Goal: Find specific page/section: Find specific page/section

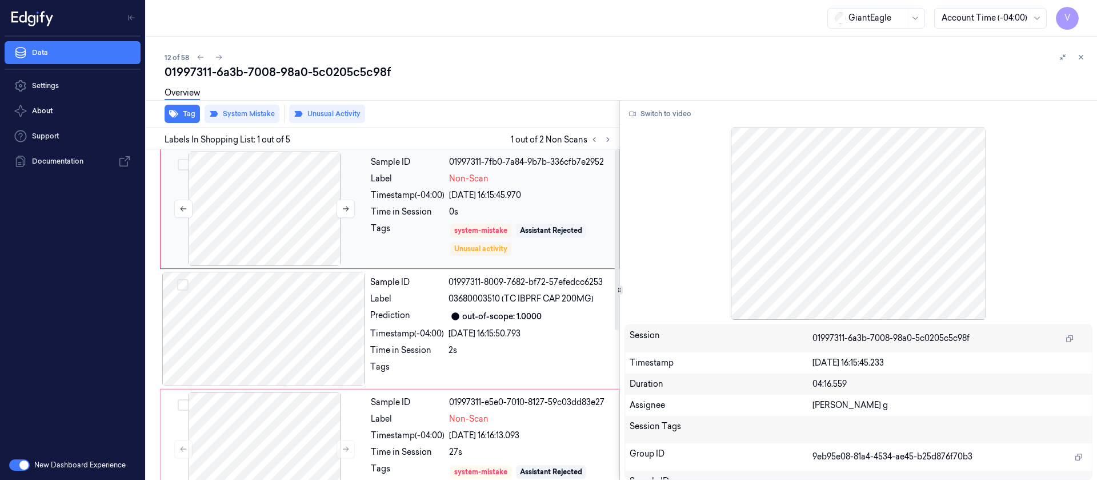
click at [333, 187] on div at bounding box center [264, 208] width 203 height 114
click at [670, 111] on button "Switch to video" at bounding box center [660, 114] width 71 height 18
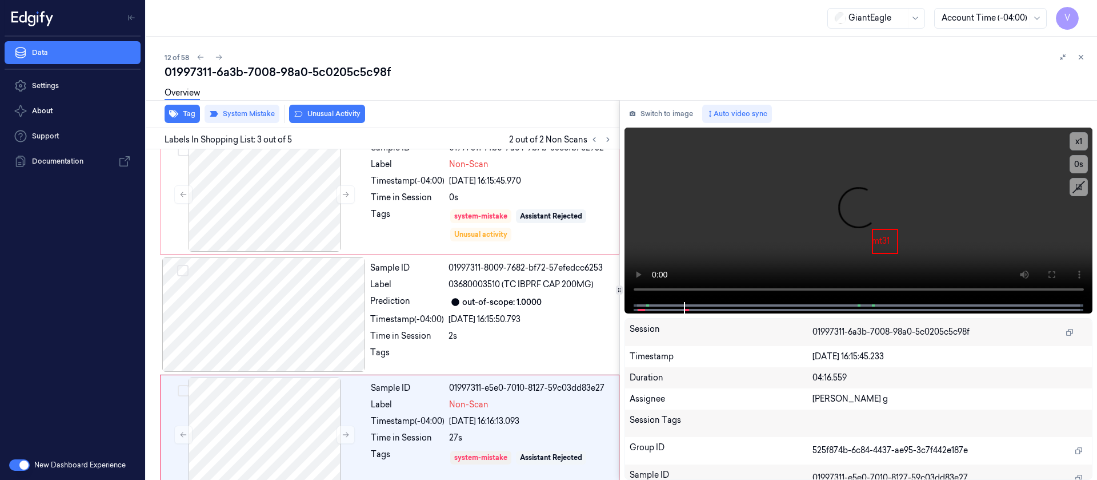
scroll to position [134, 0]
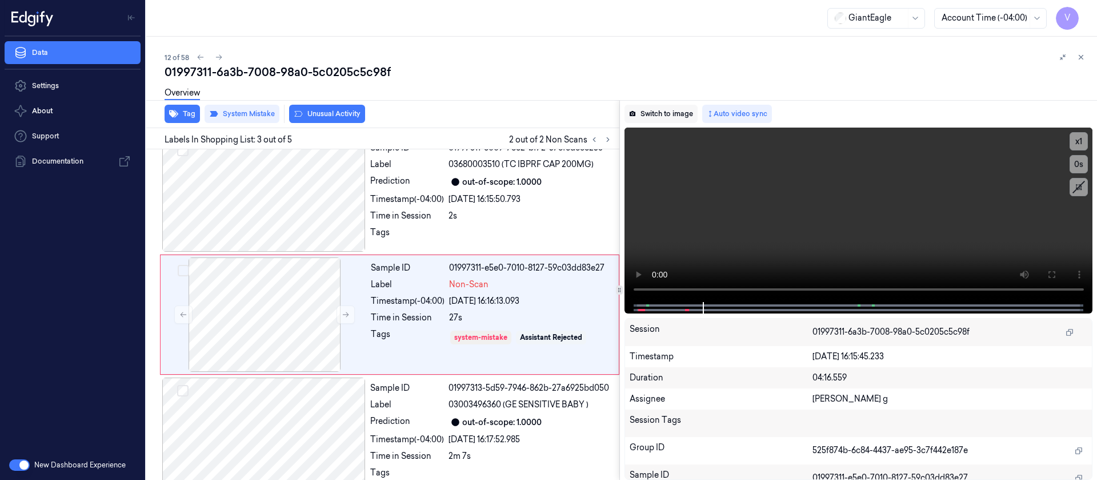
click at [659, 114] on button "Switch to image" at bounding box center [661, 114] width 73 height 18
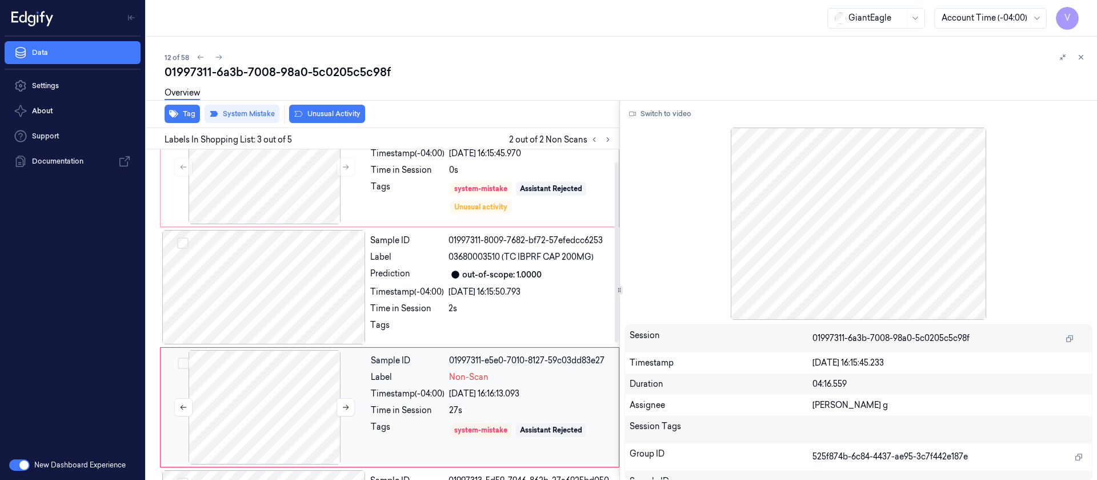
scroll to position [0, 0]
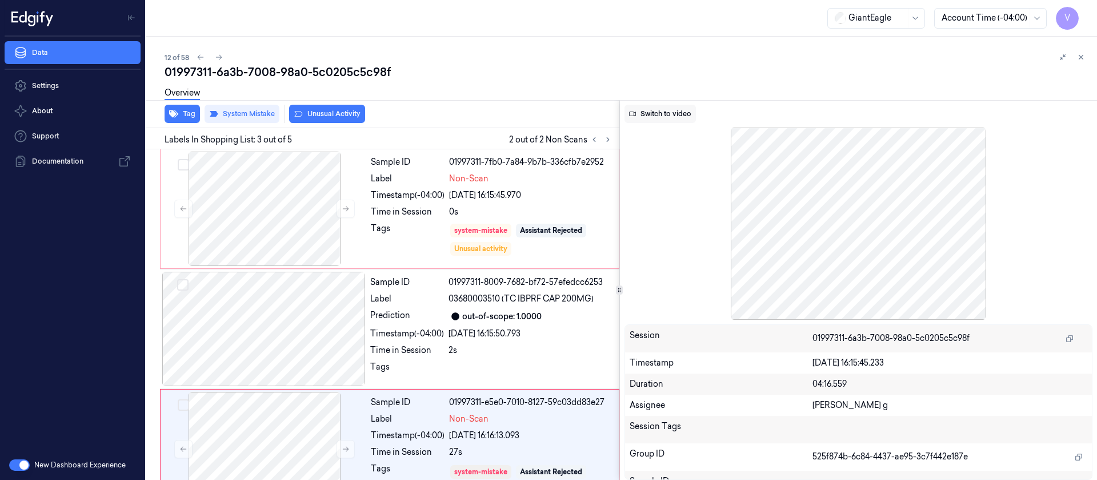
click at [672, 116] on button "Switch to video" at bounding box center [660, 114] width 71 height 18
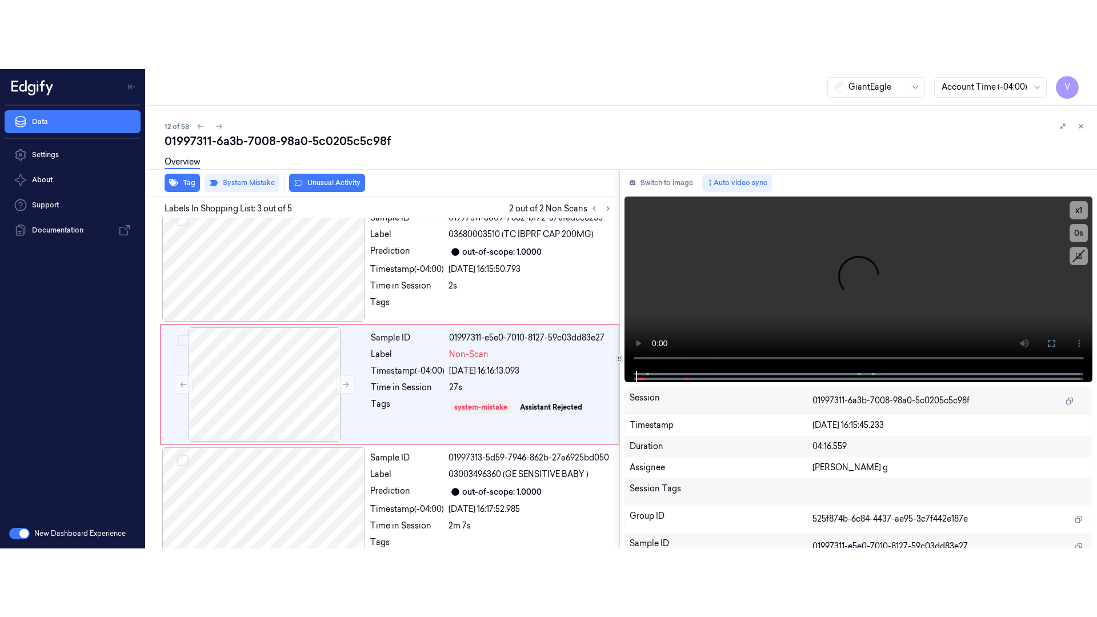
scroll to position [134, 0]
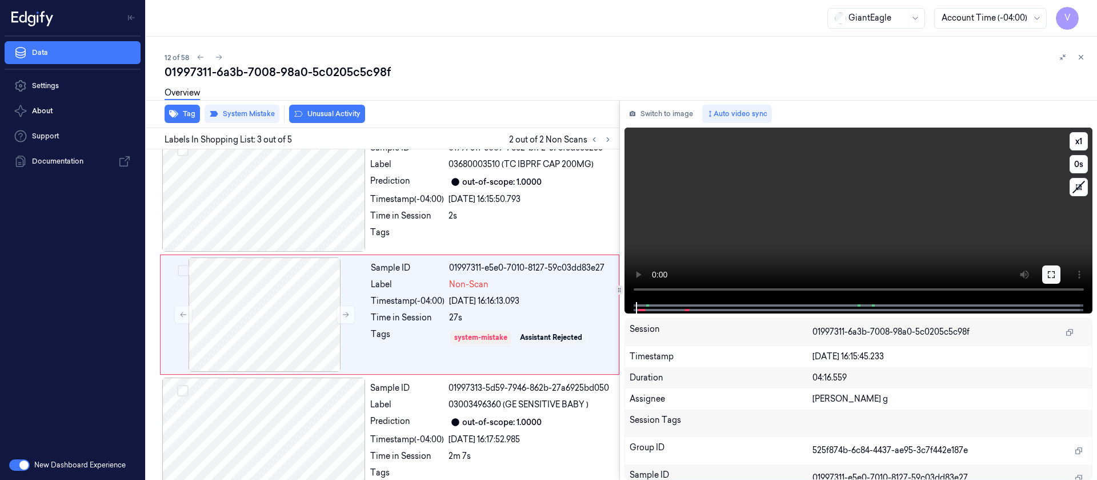
click at [1055, 276] on icon at bounding box center [1051, 274] width 7 height 7
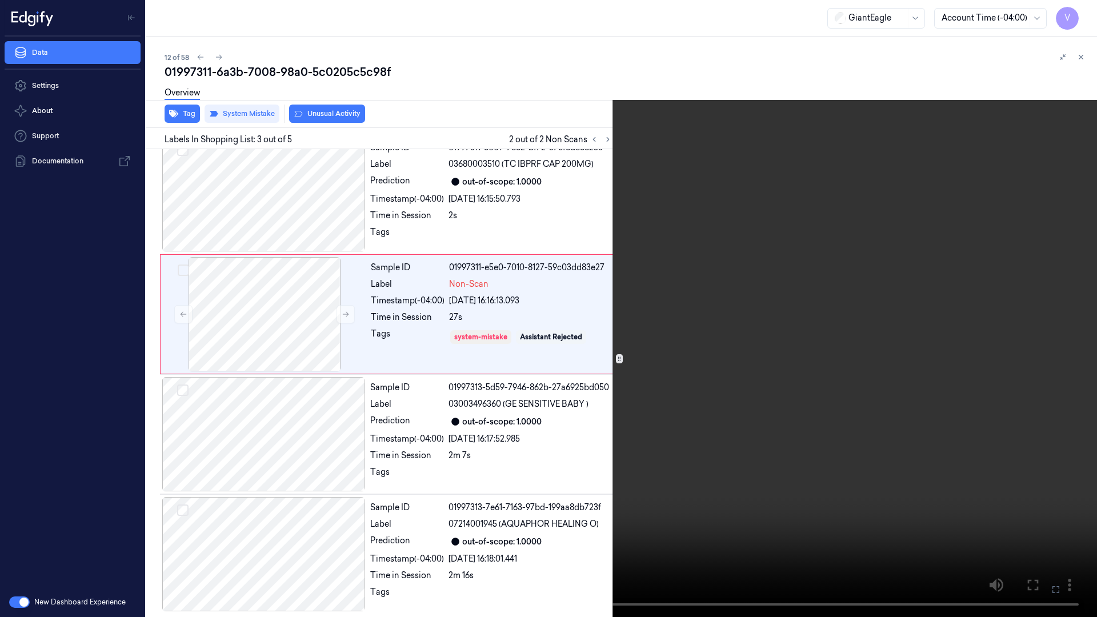
click at [646, 462] on video at bounding box center [548, 308] width 1097 height 617
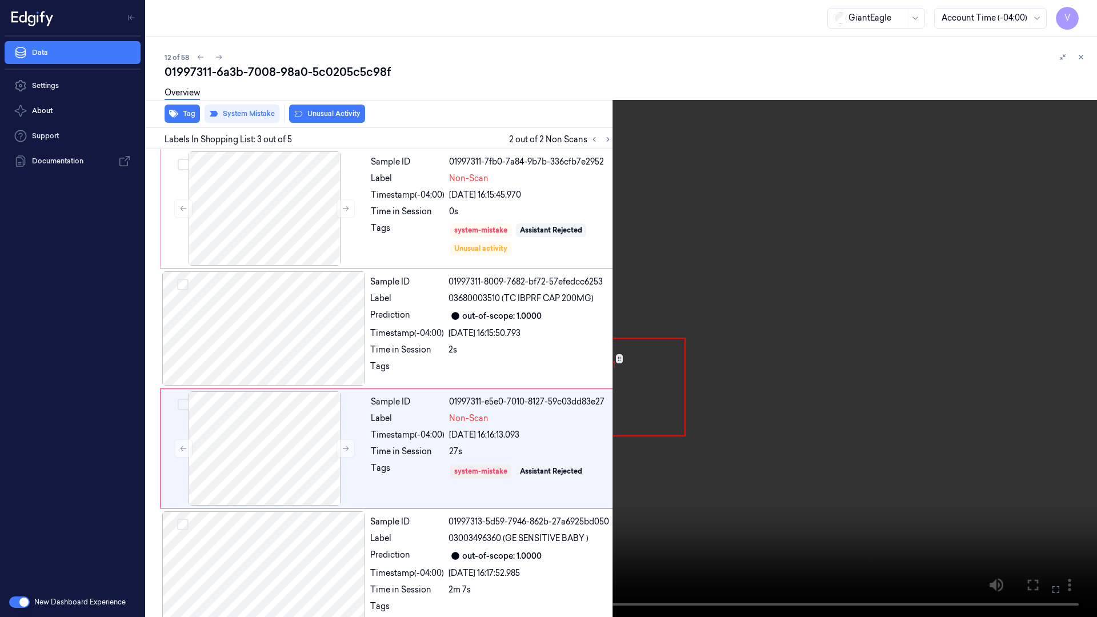
scroll to position [66, 0]
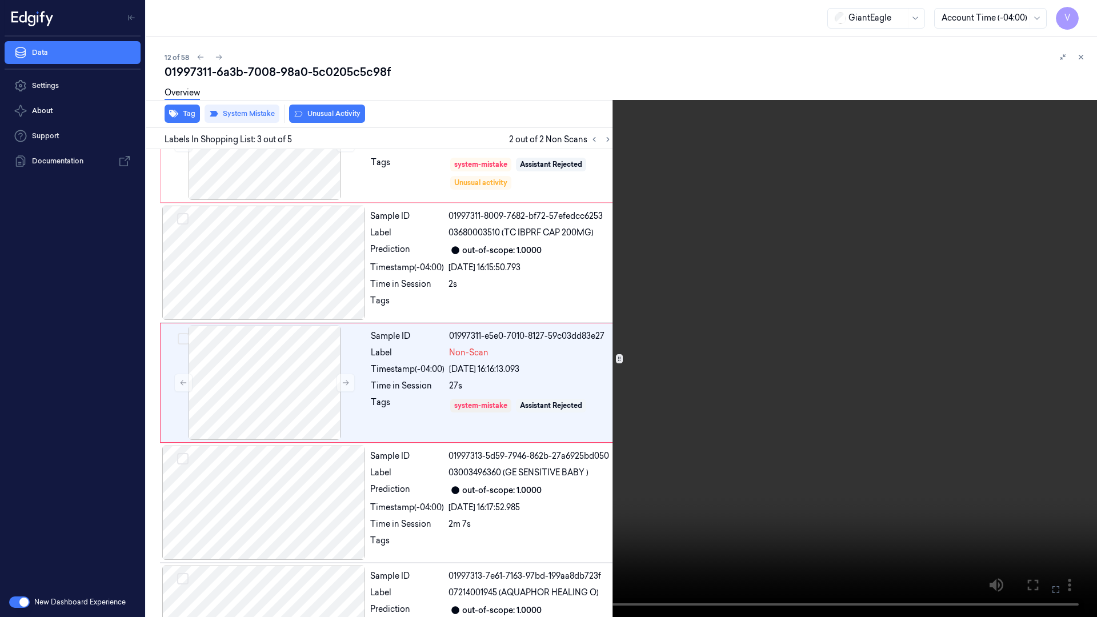
click at [803, 466] on video at bounding box center [548, 308] width 1097 height 617
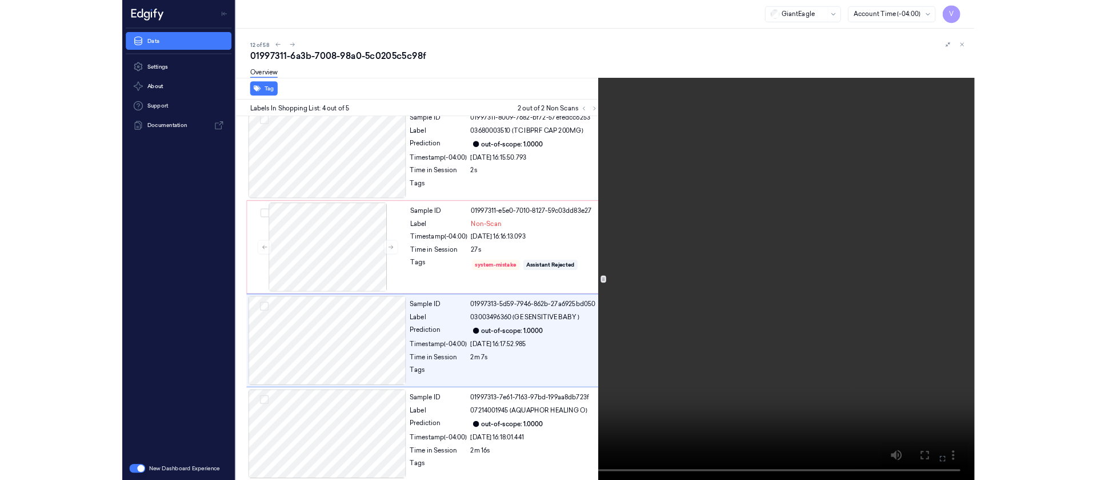
scroll to position [135, 0]
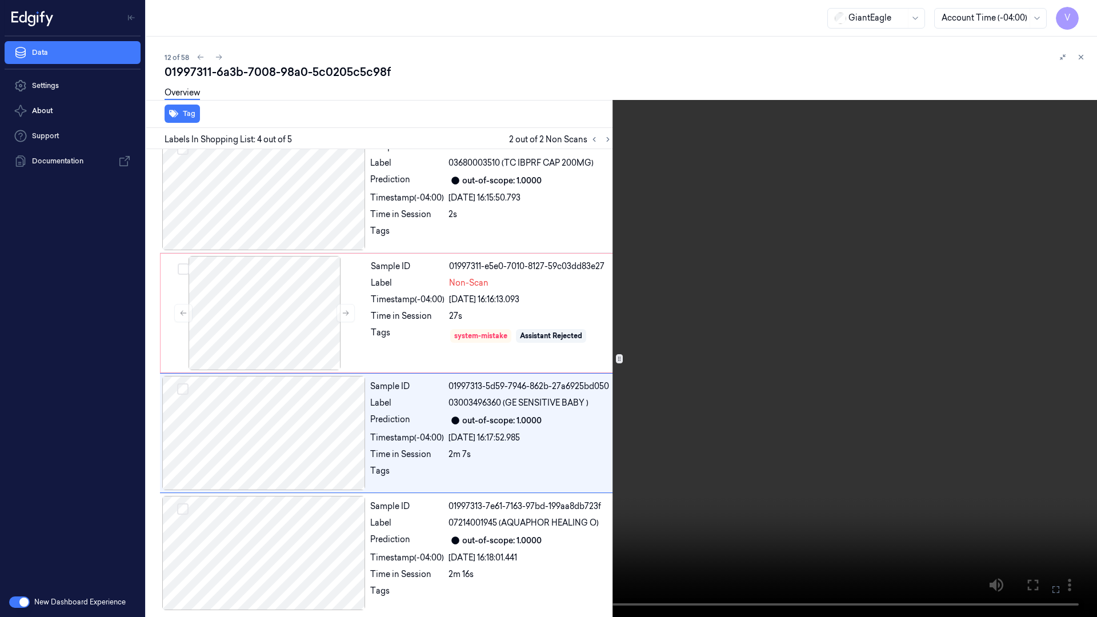
click at [0, 0] on icon at bounding box center [0, 0] width 0 height 0
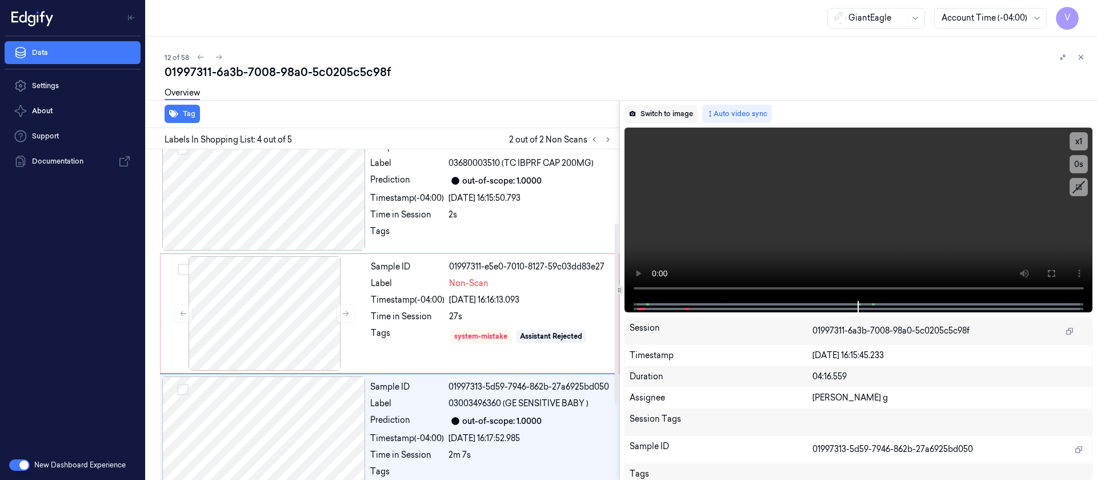
click at [682, 113] on button "Switch to image" at bounding box center [661, 114] width 73 height 18
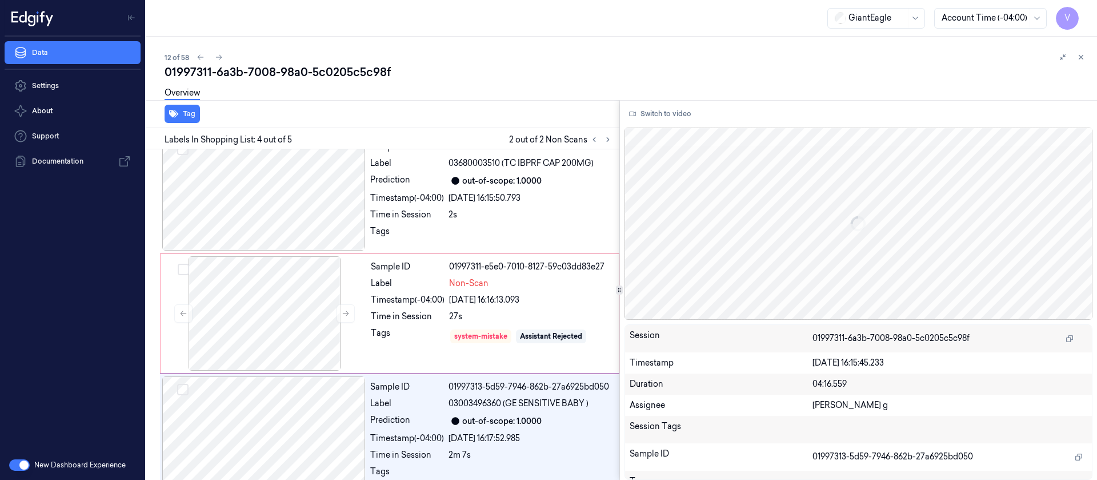
scroll to position [254, 0]
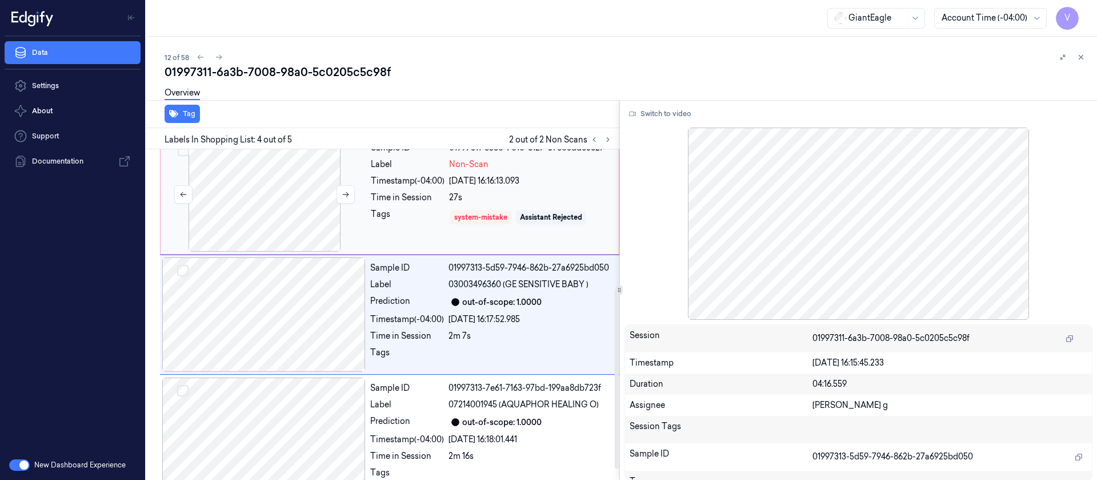
click at [308, 235] on div at bounding box center [264, 194] width 203 height 114
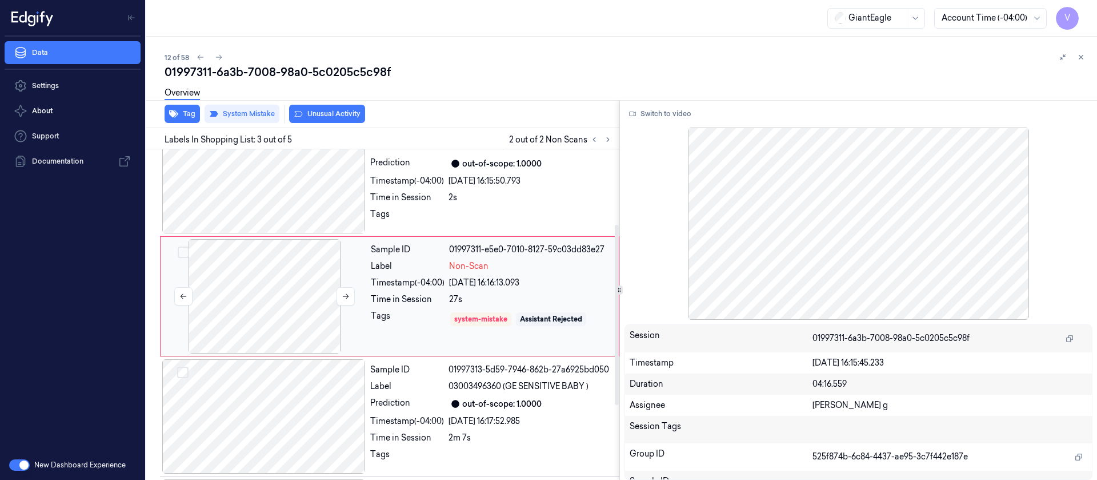
scroll to position [134, 0]
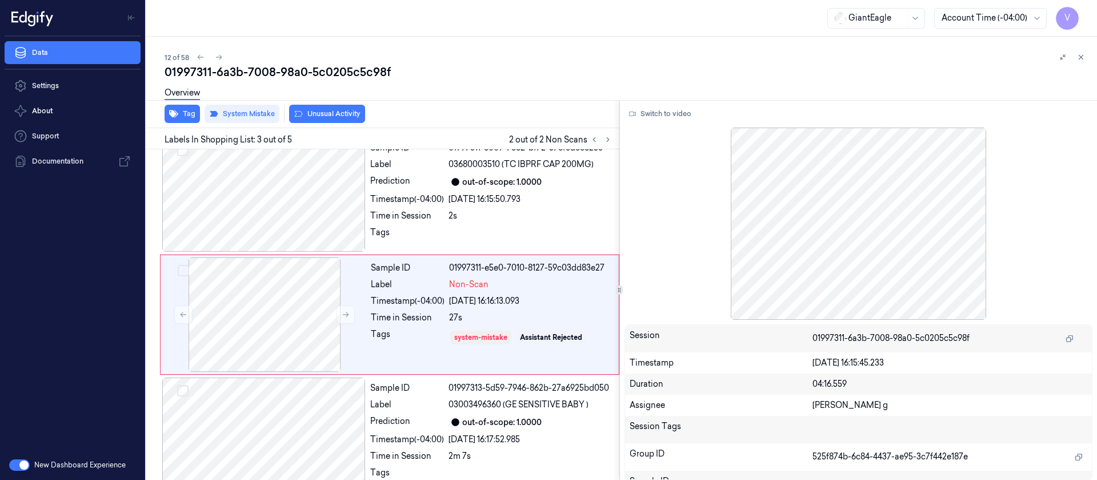
click at [738, 53] on div "12 of 58" at bounding box center [627, 57] width 924 height 14
click at [573, 35] on div "GiantEagle Account Time (-04:00) V" at bounding box center [621, 18] width 951 height 37
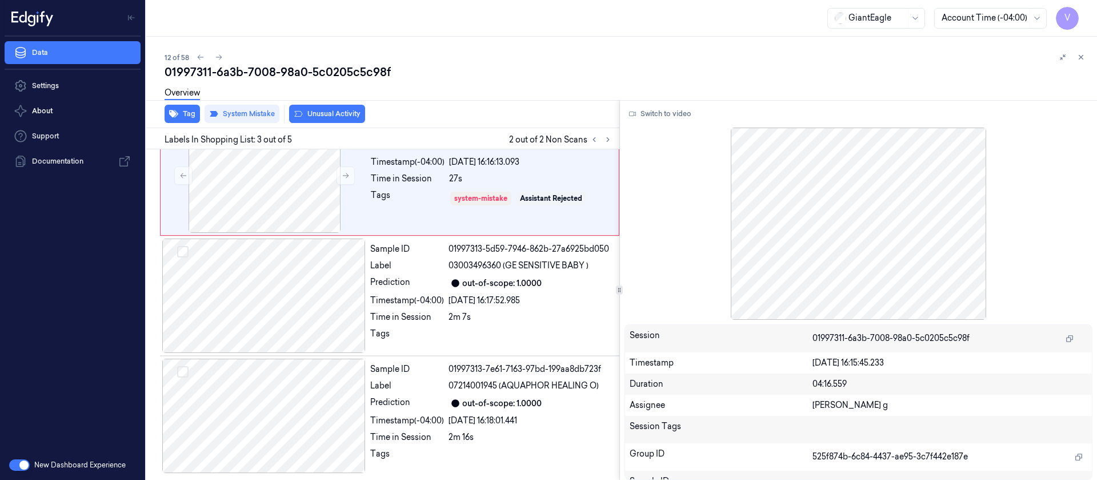
click at [614, 38] on div "12 of 58 01997311-6a3b-7008-98a0-5c0205c5c98f Overview Tag System Mistake Unusu…" at bounding box center [621, 258] width 951 height 443
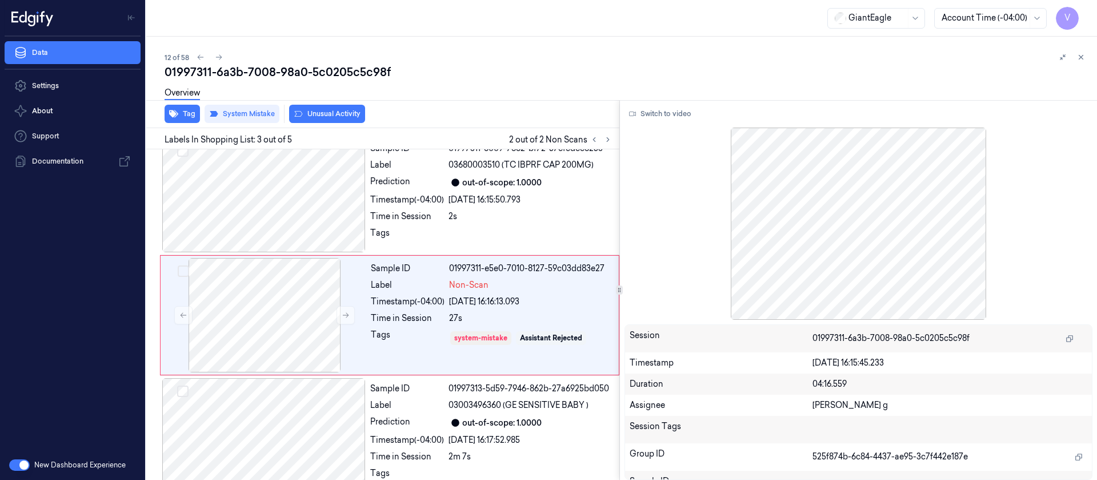
scroll to position [134, 0]
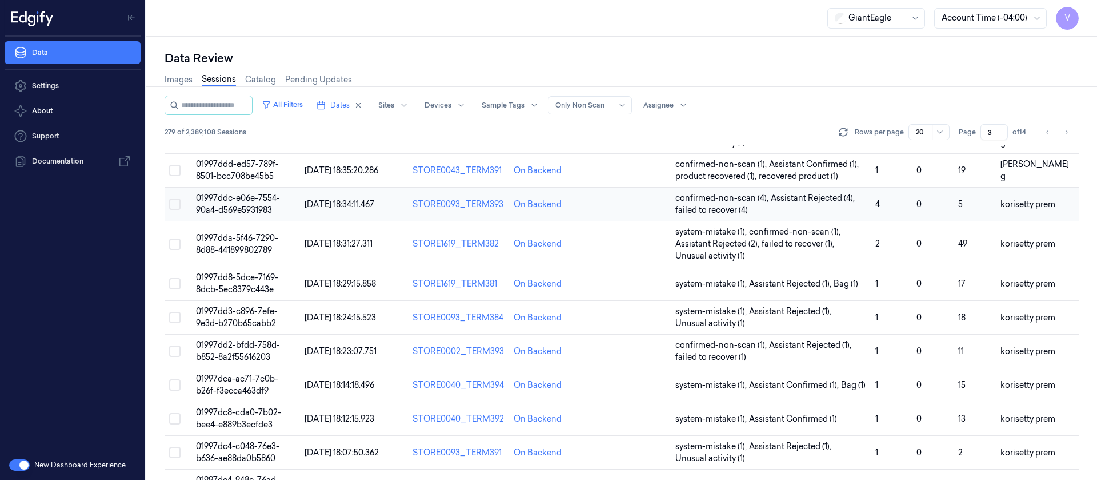
scroll to position [385, 0]
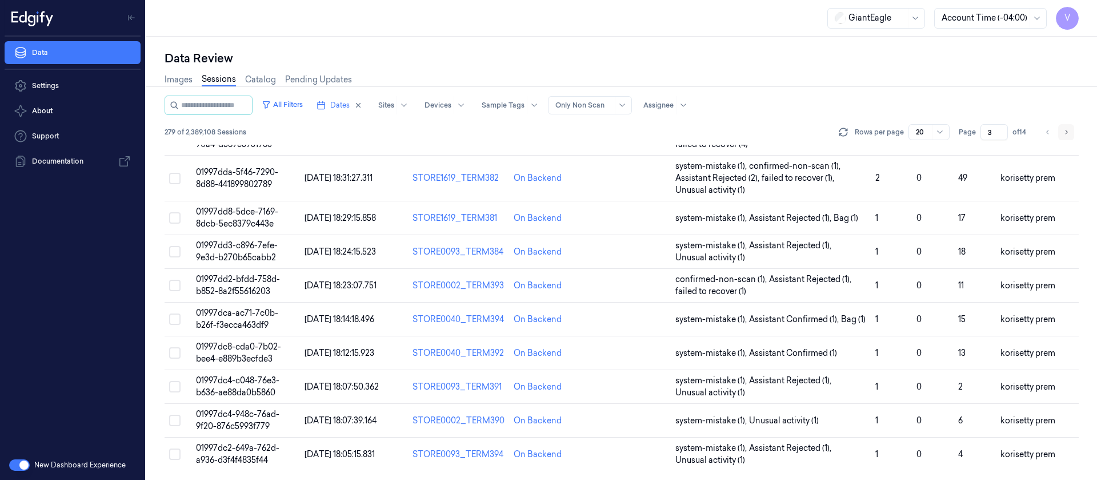
click at [1066, 132] on icon "Go to next page" at bounding box center [1066, 131] width 7 height 9
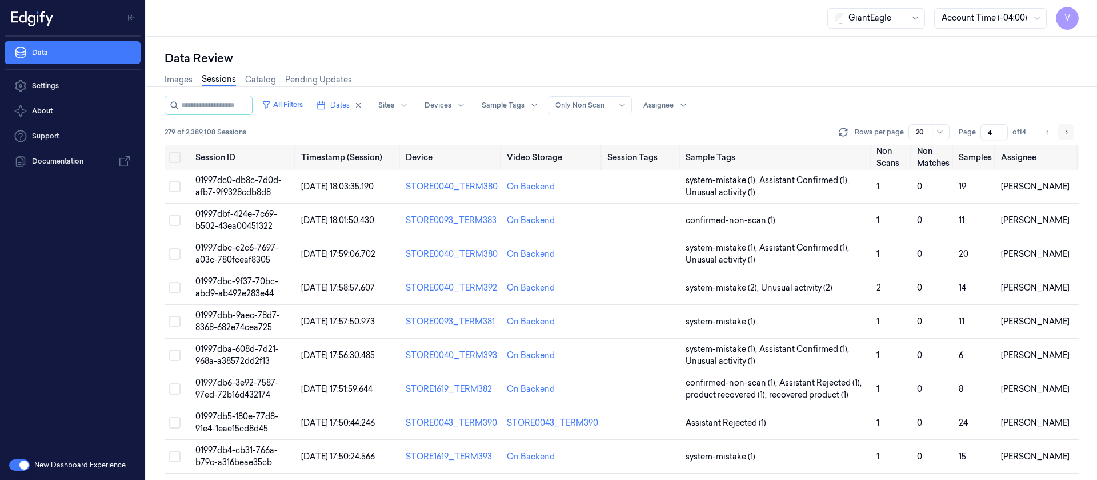
click at [1066, 132] on icon "Go to next page" at bounding box center [1066, 131] width 7 height 9
type input "5"
